Goal: Task Accomplishment & Management: Use online tool/utility

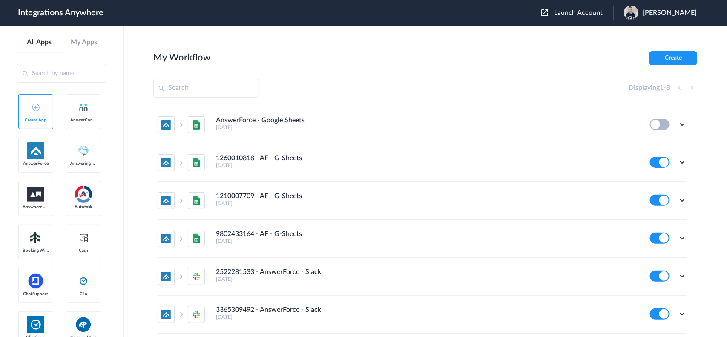
click at [208, 92] on input "text" at bounding box center [206, 88] width 106 height 19
paste input "2066868672"
type input "2066868672"
click at [590, 11] on span "Launch Account" at bounding box center [578, 12] width 49 height 7
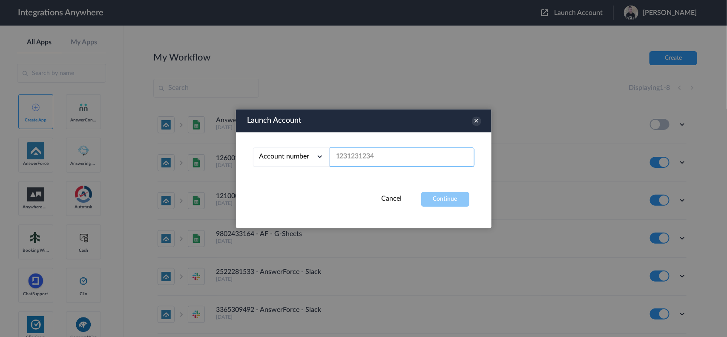
click at [361, 158] on input "text" at bounding box center [402, 156] width 145 height 19
paste input "2066868672"
type input "2066868672"
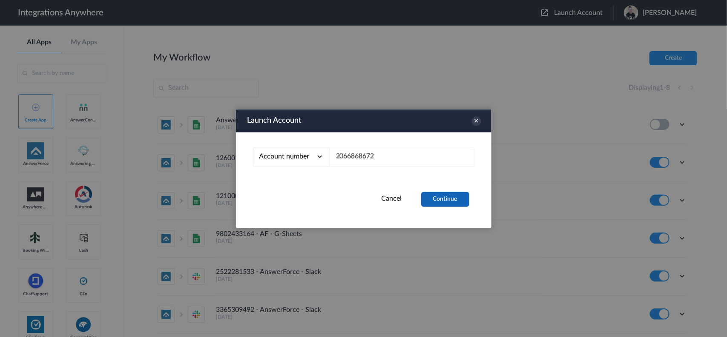
click at [442, 199] on button "Continue" at bounding box center [445, 199] width 48 height 15
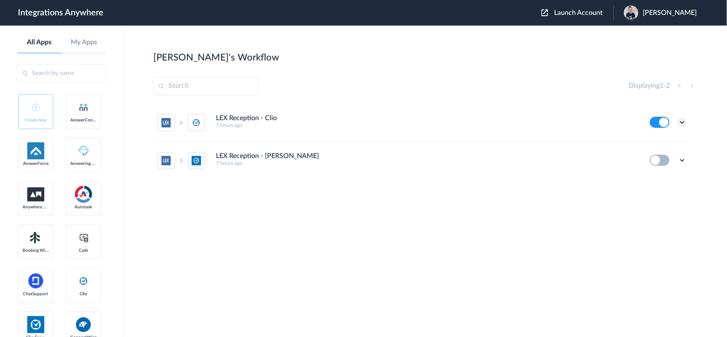
click at [682, 121] on icon at bounding box center [682, 122] width 9 height 9
click at [646, 141] on link "Edit" at bounding box center [647, 142] width 20 height 6
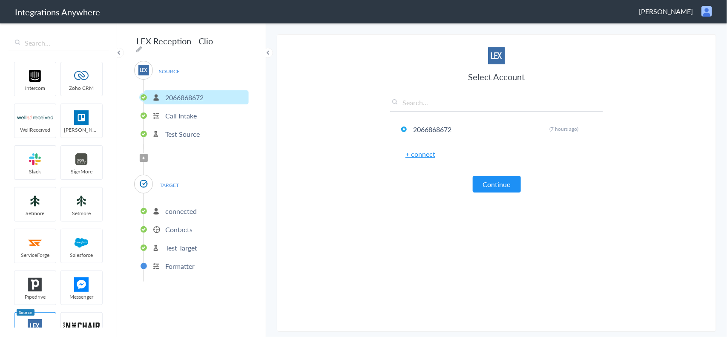
click at [142, 46] on icon at bounding box center [139, 49] width 6 height 7
click at [136, 42] on input "LEX Reception - Clio" at bounding box center [186, 41] width 105 height 16
paste input "2066868672"
type input "2066868672 - LEX Reception - Clio"
click at [231, 61] on div "SOURCE [PHONE_NUMBER] Call Intake Test Source" at bounding box center [191, 105] width 115 height 89
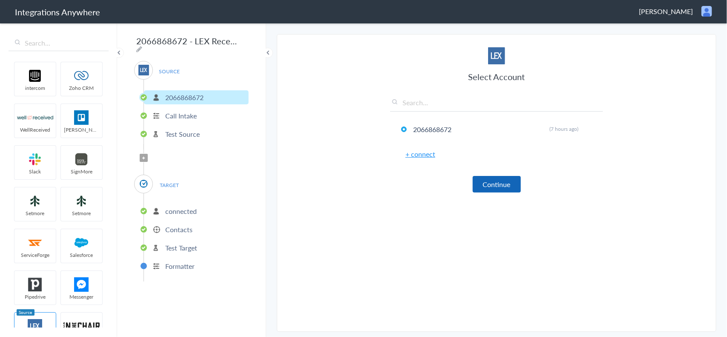
click at [494, 188] on button "Continue" at bounding box center [497, 184] width 48 height 17
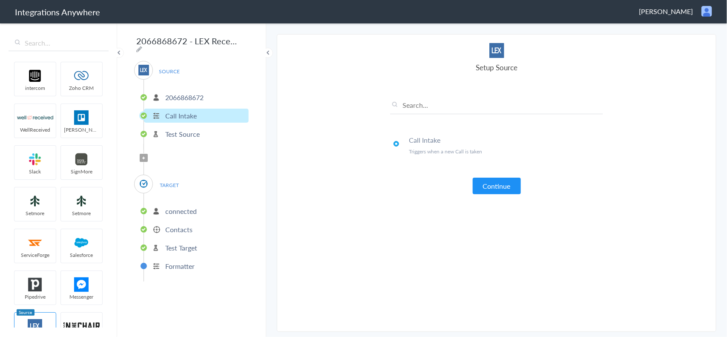
click at [494, 188] on button "Continue" at bounding box center [497, 186] width 48 height 17
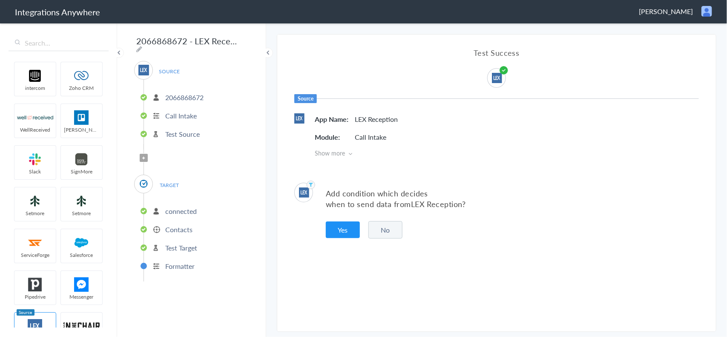
click at [388, 227] on button "No" at bounding box center [385, 229] width 34 height 17
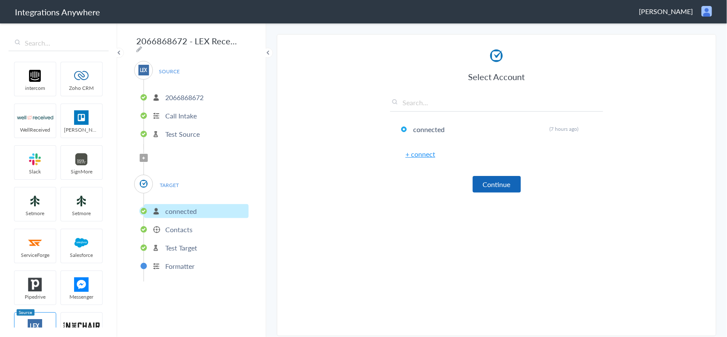
click at [484, 188] on button "Continue" at bounding box center [497, 184] width 48 height 17
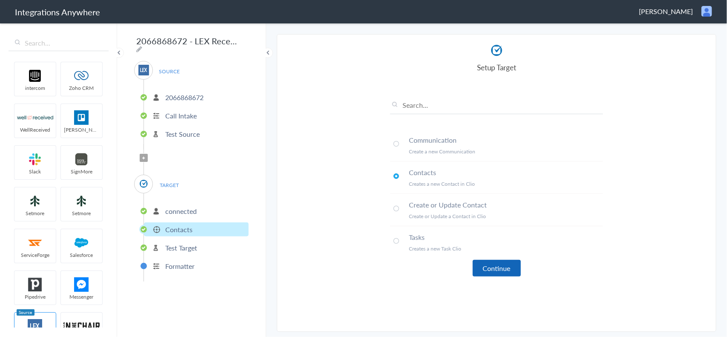
click at [490, 265] on button "Continue" at bounding box center [497, 268] width 48 height 17
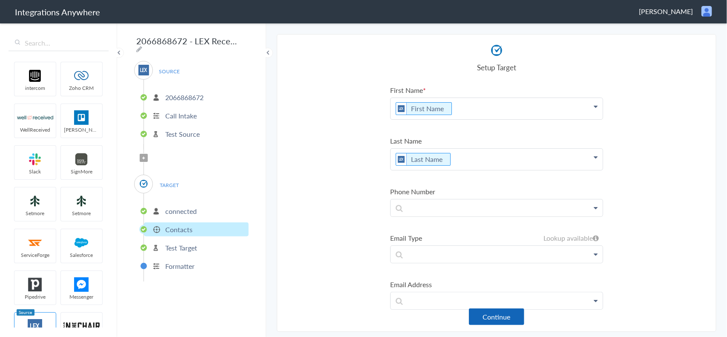
click at [494, 316] on button "Continue" at bounding box center [496, 316] width 55 height 17
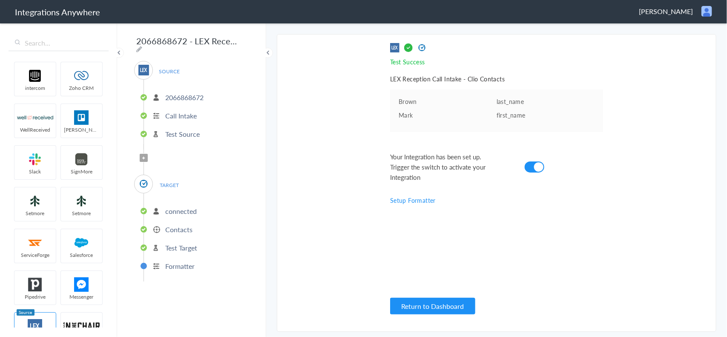
click at [184, 94] on p "2066868672" at bounding box center [184, 97] width 38 height 10
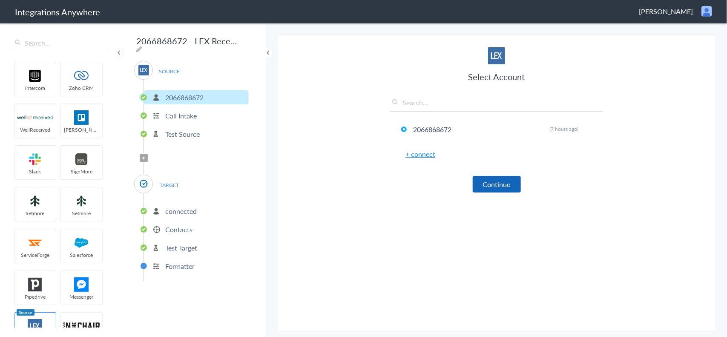
click at [483, 186] on button "Continue" at bounding box center [497, 184] width 48 height 17
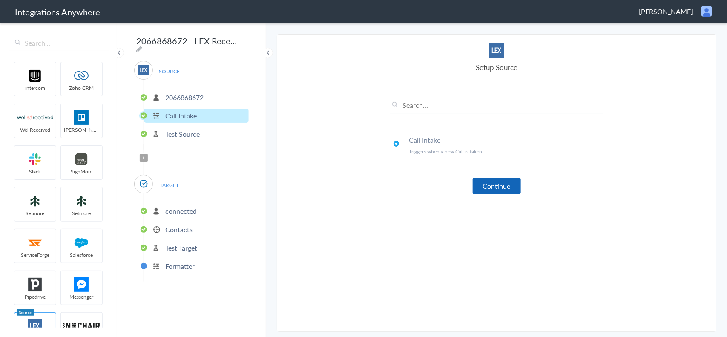
click at [483, 186] on button "Continue" at bounding box center [497, 186] width 48 height 17
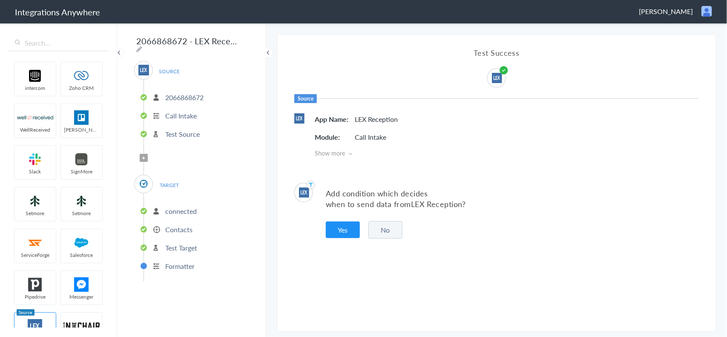
click at [392, 226] on button "No" at bounding box center [385, 229] width 34 height 17
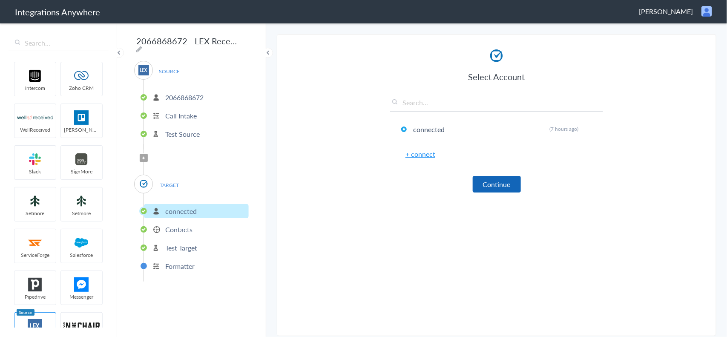
click at [489, 190] on button "Continue" at bounding box center [497, 184] width 48 height 17
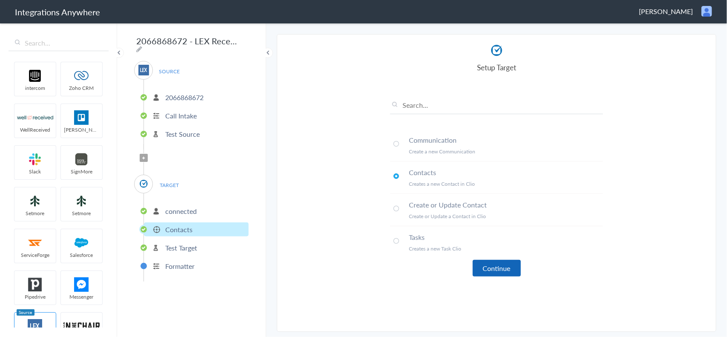
click at [488, 265] on button "Continue" at bounding box center [497, 268] width 48 height 17
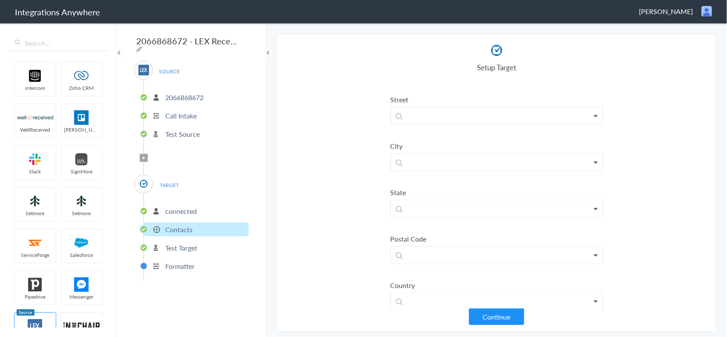
scroll to position [526, 0]
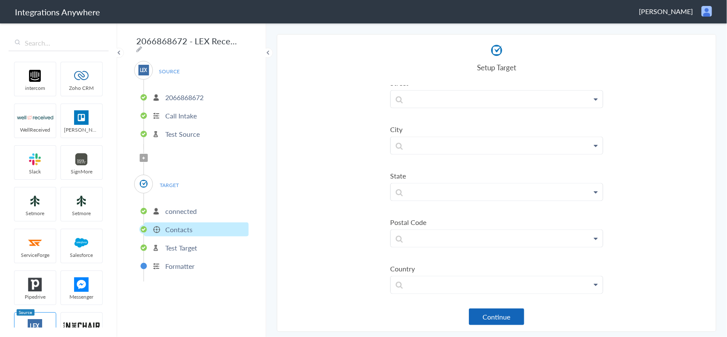
click at [489, 314] on button "Continue" at bounding box center [496, 316] width 55 height 17
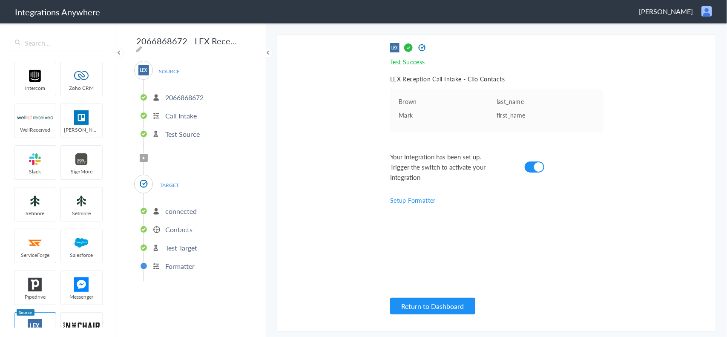
click at [682, 9] on span "[PERSON_NAME]" at bounding box center [666, 11] width 54 height 10
click at [677, 34] on li "Logout" at bounding box center [688, 31] width 59 height 13
